Goal: Task Accomplishment & Management: Manage account settings

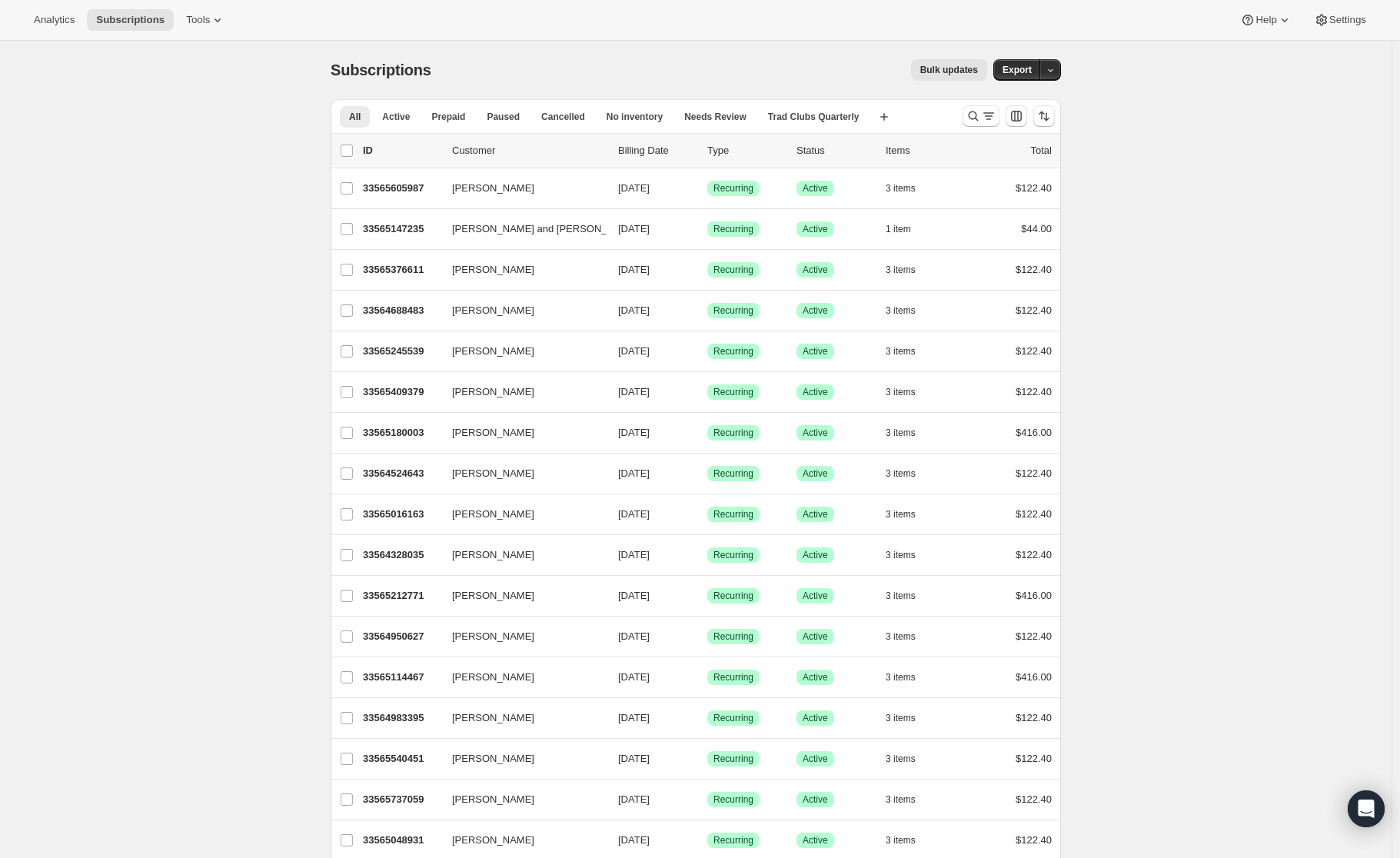
click at [392, 121] on span "Active" at bounding box center [396, 116] width 27 height 12
click at [367, 126] on button "All" at bounding box center [355, 116] width 30 height 22
click at [971, 115] on icon "Search and filter results" at bounding box center [973, 116] width 15 height 15
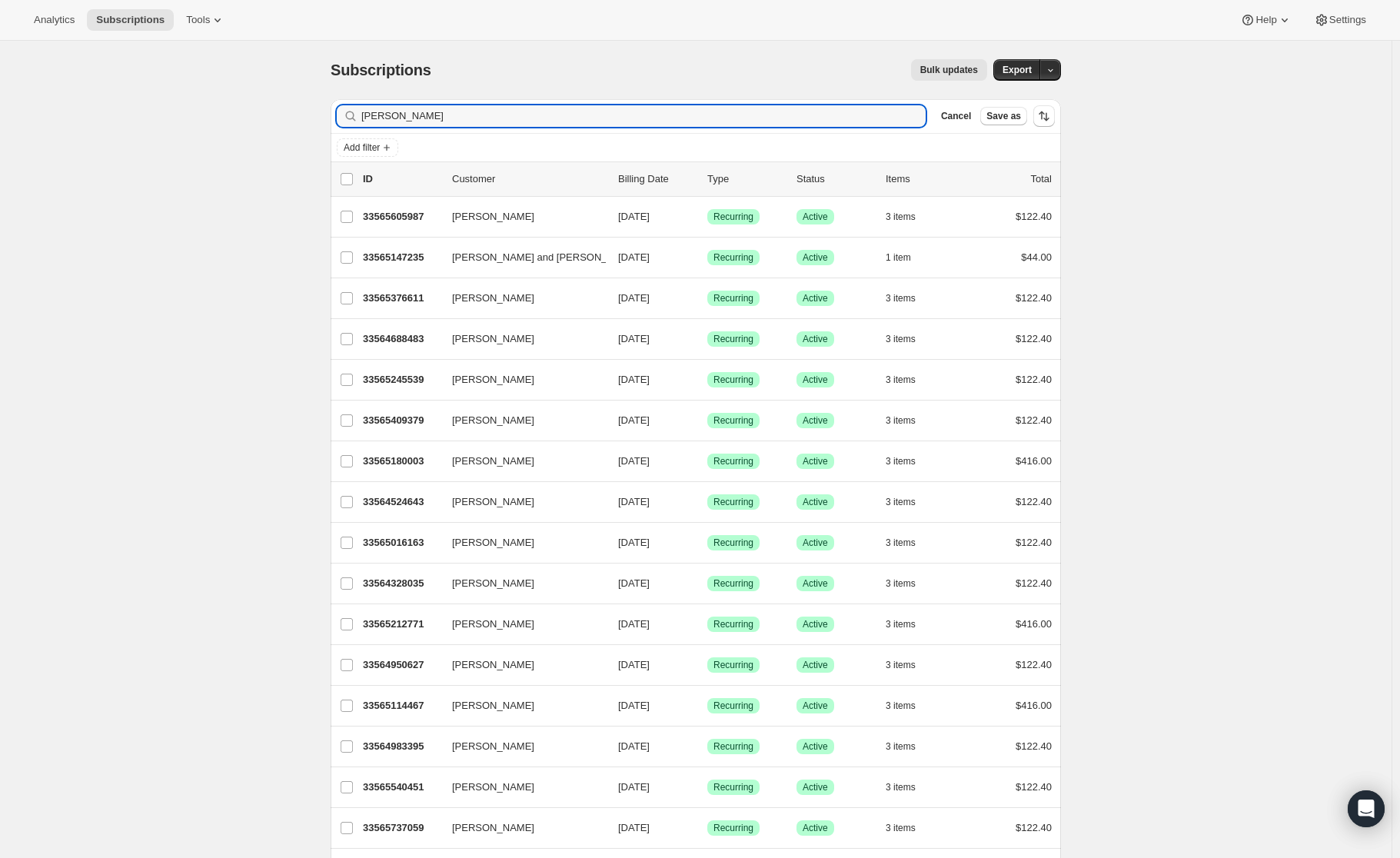
type input "[PERSON_NAME]"
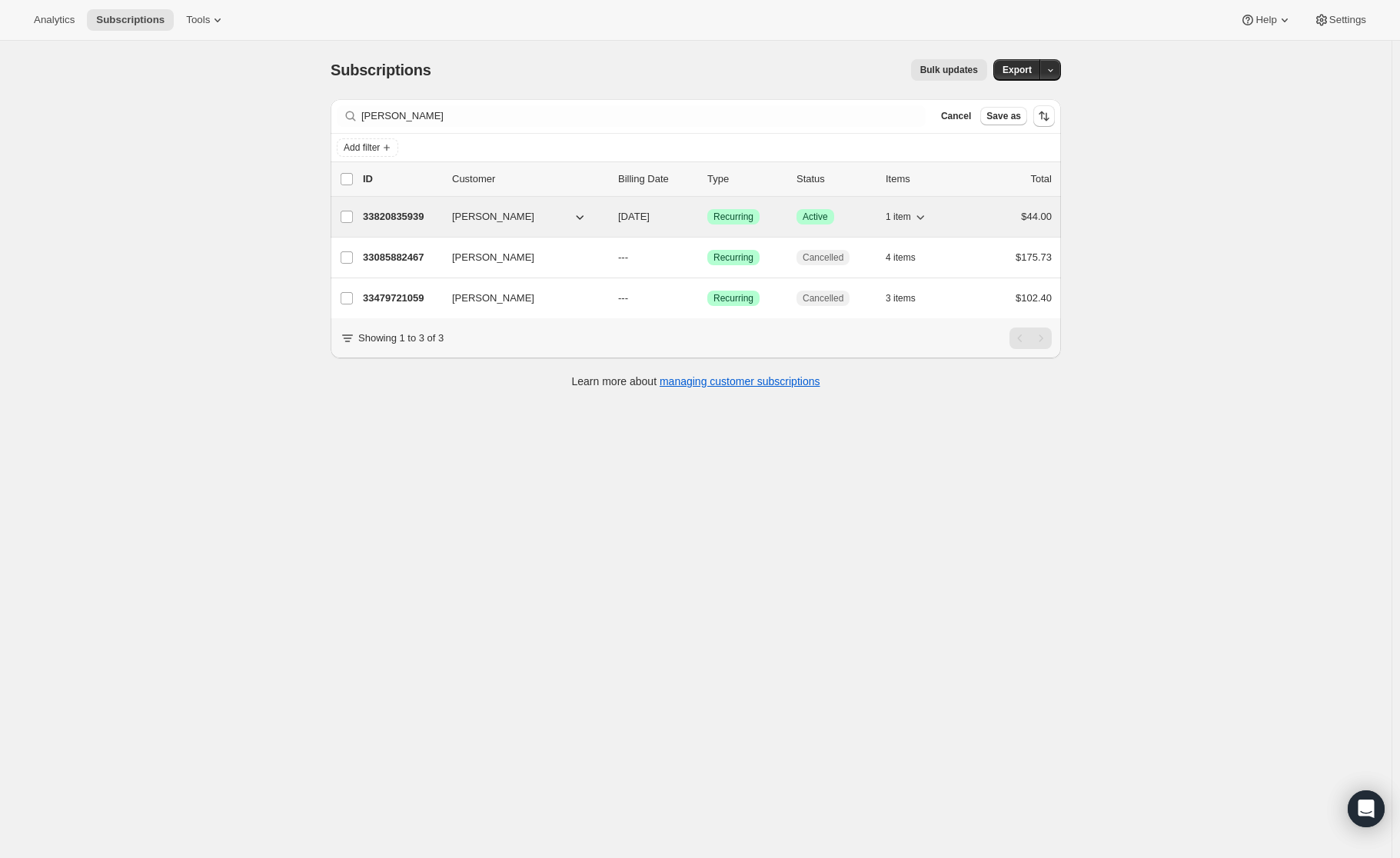
click at [448, 211] on div "33820835939 [PERSON_NAME] [DATE] Success Recurring Success Active 1 item $44.00" at bounding box center [707, 217] width 689 height 22
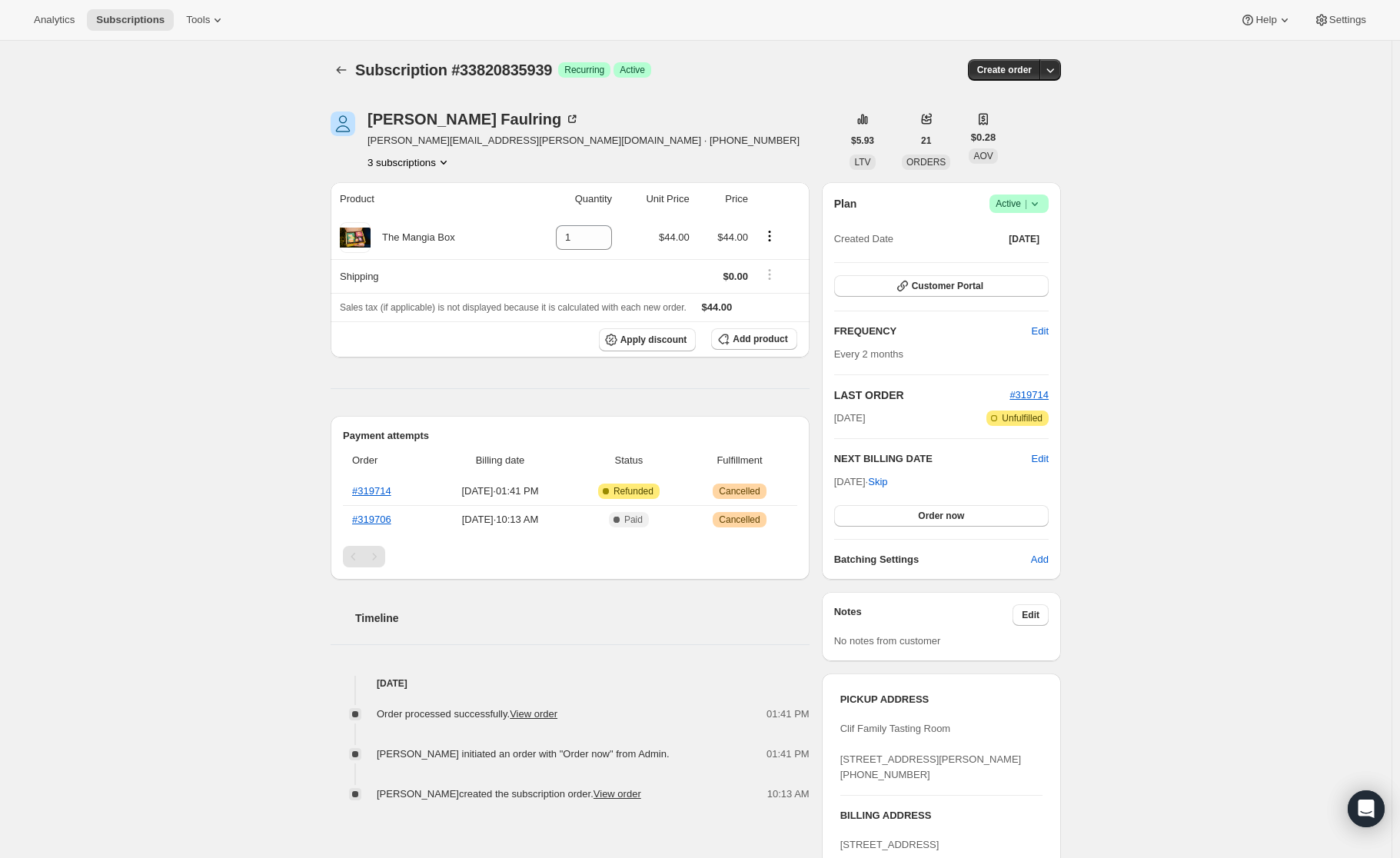
click at [1174, 287] on div "Subscription #33820835939. This page is ready Subscription #33820835939 Success…" at bounding box center [696, 737] width 1391 height 1392
click at [1154, 438] on div "Subscription #33820835939. This page is ready Subscription #33820835939 Success…" at bounding box center [696, 737] width 1391 height 1392
click at [885, 451] on h2 "NEXT BILLING DATE" at bounding box center [933, 458] width 197 height 15
click at [1098, 513] on div "Subscription #33820835939. This page is ready Subscription #33820835939 Success…" at bounding box center [696, 737] width 1391 height 1392
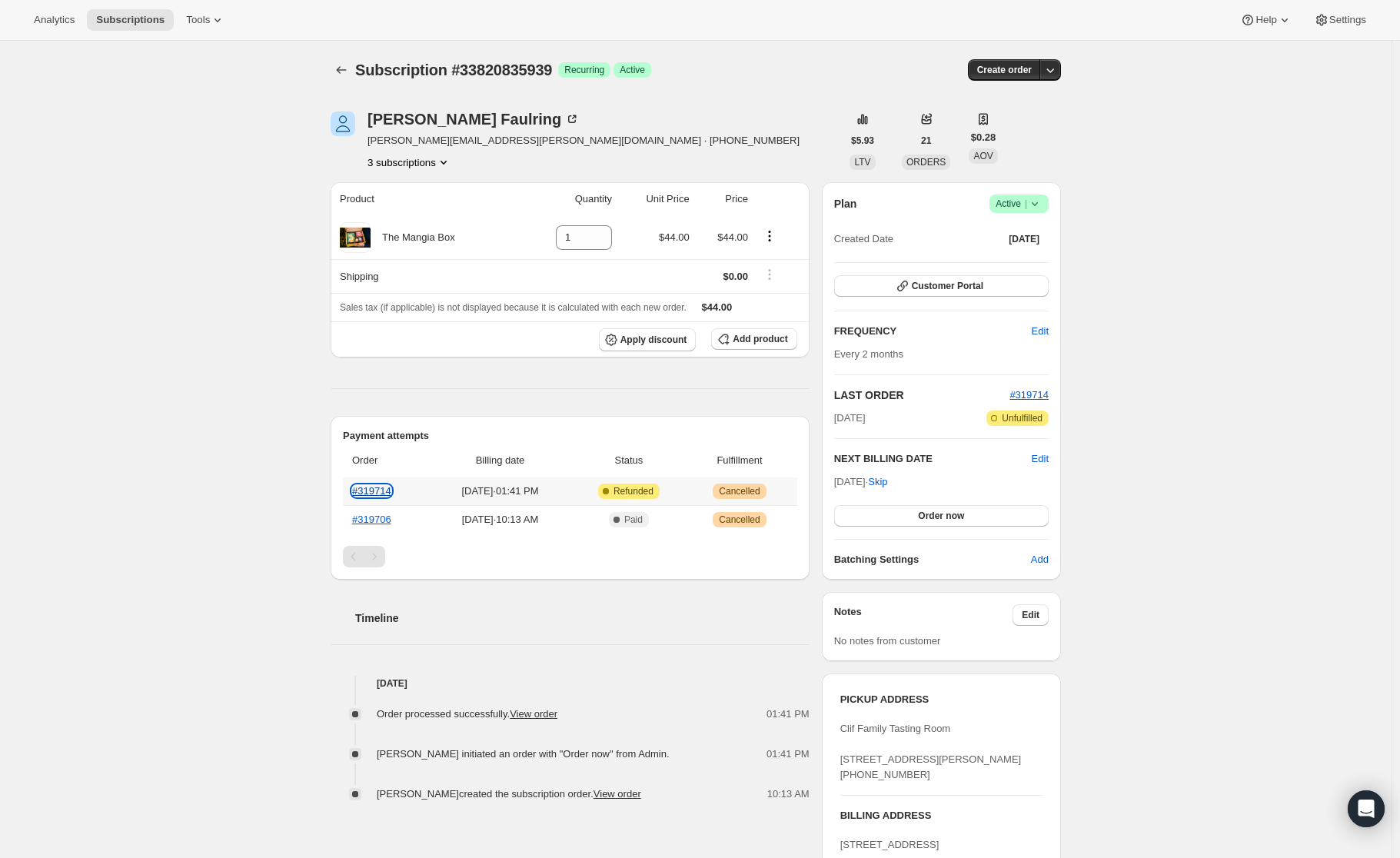
click at [371, 491] on link "#319714" at bounding box center [371, 491] width 39 height 11
click at [984, 519] on button "Order now" at bounding box center [941, 516] width 214 height 22
click at [985, 518] on button "Click to confirm" at bounding box center [941, 516] width 214 height 22
